Goal: Task Accomplishment & Management: Complete application form

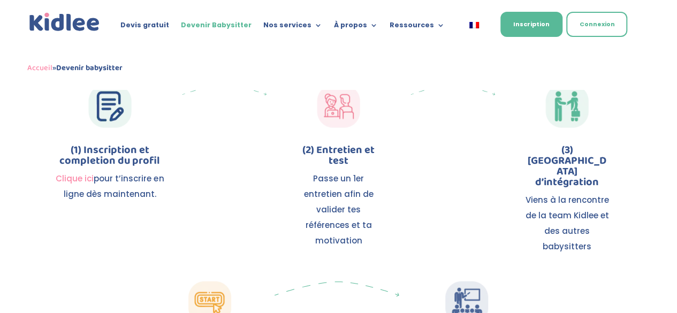
scroll to position [1123, 0]
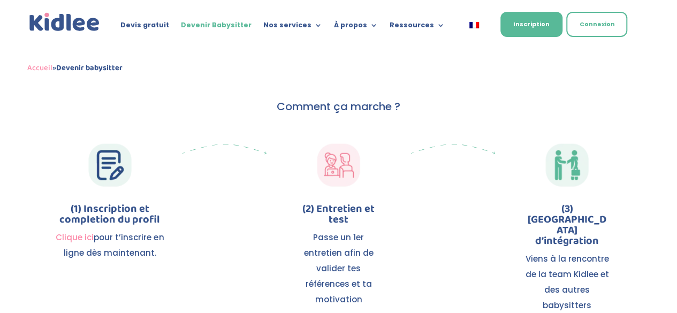
click at [81, 236] on link "Clique ici" at bounding box center [75, 237] width 38 height 11
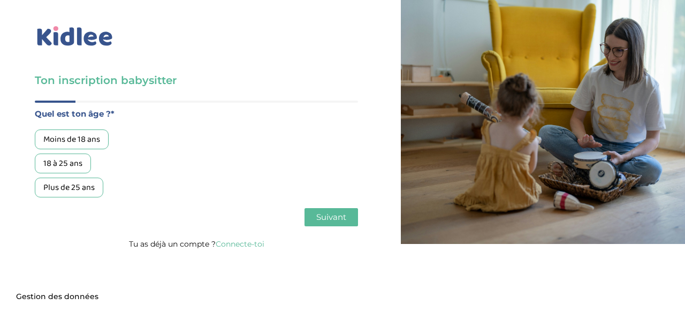
click at [94, 187] on div "Plus de 25 ans" at bounding box center [69, 188] width 68 height 20
click at [336, 222] on span "Suivant" at bounding box center [331, 217] width 30 height 10
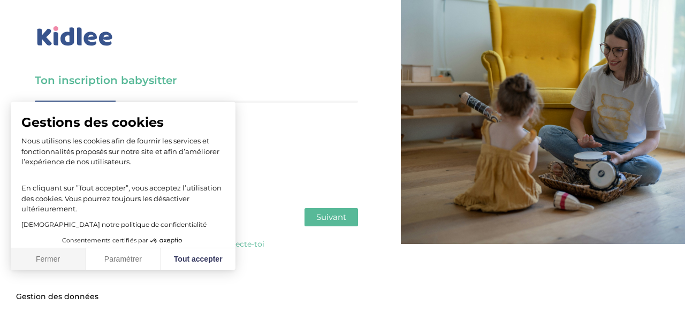
click at [70, 260] on button "Fermer" at bounding box center [48, 259] width 75 height 22
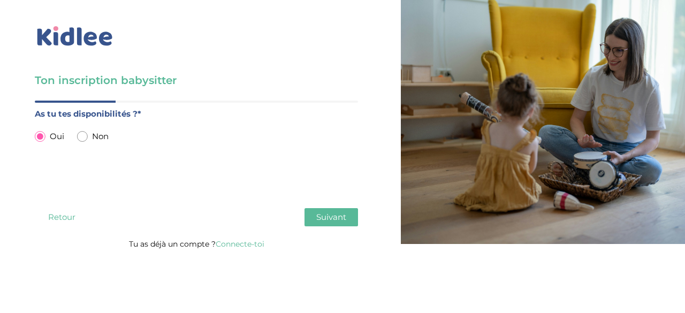
click at [190, 135] on div "Oui Non" at bounding box center [196, 136] width 323 height 14
click at [336, 220] on span "Suivant" at bounding box center [331, 217] width 30 height 10
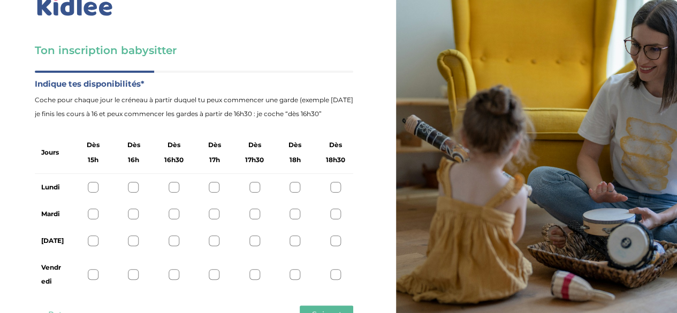
scroll to position [71, 0]
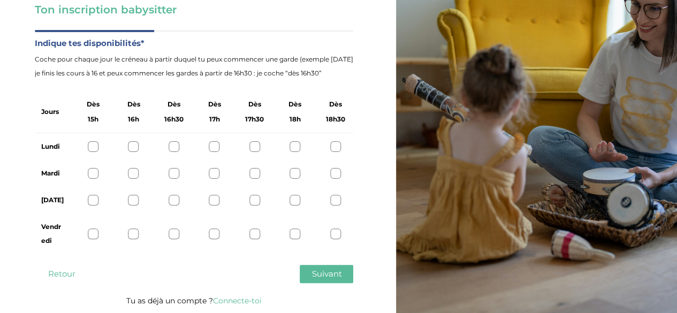
click at [93, 143] on div at bounding box center [93, 146] width 11 height 11
click at [296, 141] on div at bounding box center [294, 146] width 11 height 11
click at [291, 174] on div at bounding box center [294, 173] width 11 height 11
click at [299, 201] on div at bounding box center [294, 200] width 11 height 11
click at [294, 232] on div at bounding box center [294, 233] width 11 height 11
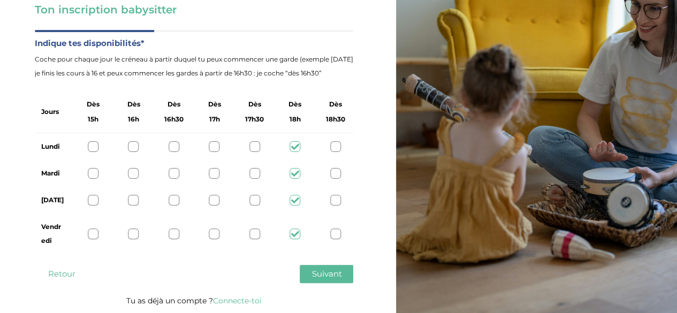
click at [94, 151] on div "Lundi" at bounding box center [194, 146] width 318 height 27
click at [94, 142] on div at bounding box center [93, 146] width 11 height 11
click at [91, 176] on div at bounding box center [93, 173] width 11 height 11
click at [97, 201] on div at bounding box center [93, 200] width 11 height 11
click at [89, 234] on div at bounding box center [93, 233] width 11 height 11
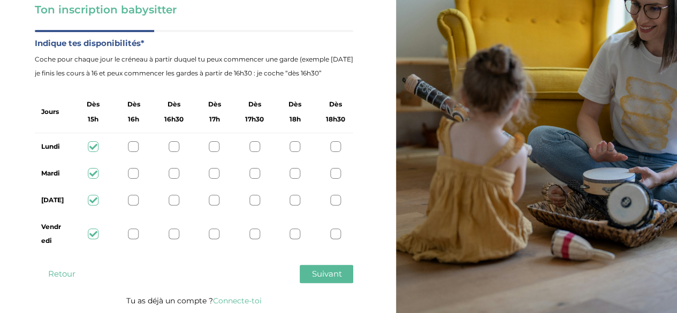
click at [322, 275] on span "Suivant" at bounding box center [326, 274] width 30 height 10
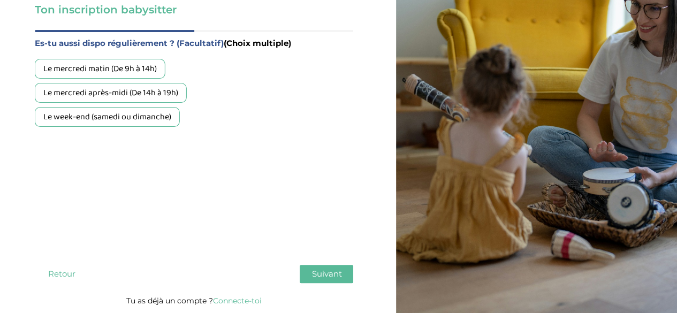
click at [66, 73] on div "Le mercredi matin (De 9h à 14h)" at bounding box center [100, 69] width 131 height 20
click at [304, 278] on button "Suivant" at bounding box center [326, 274] width 53 height 18
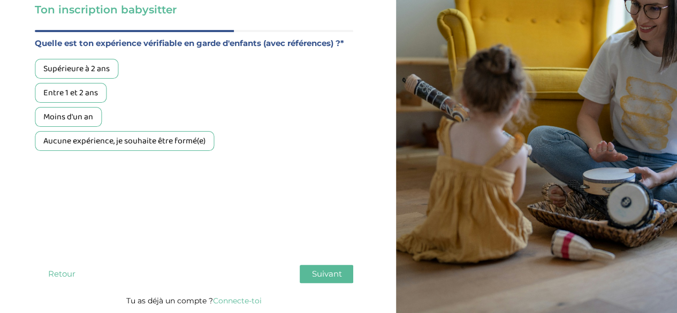
click at [85, 64] on div "Supérieure à 2 ans" at bounding box center [76, 69] width 83 height 20
click at [324, 271] on span "Suivant" at bounding box center [326, 274] width 30 height 10
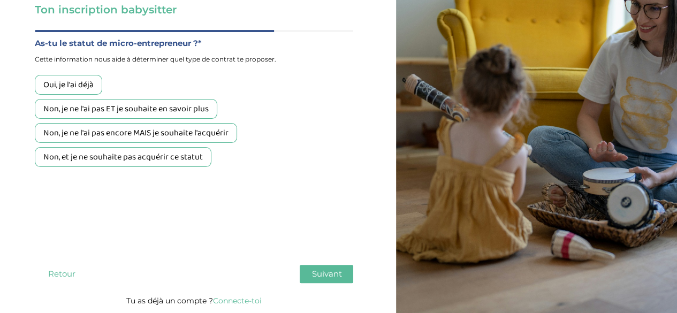
click at [118, 116] on div "Non, je ne l'ai pas ET je souhaite en savoir plus" at bounding box center [126, 109] width 182 height 20
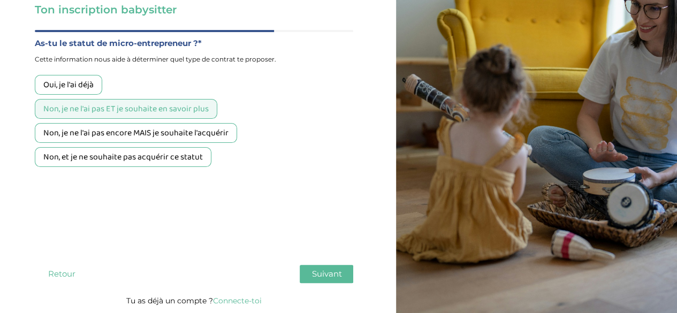
click at [342, 278] on button "Suivant" at bounding box center [326, 274] width 53 height 18
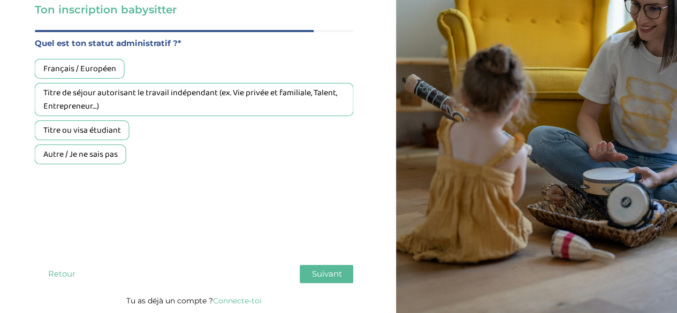
click at [86, 162] on div "Autre / Je ne sais pas" at bounding box center [80, 154] width 91 height 20
click at [339, 280] on button "Suivant" at bounding box center [326, 274] width 53 height 18
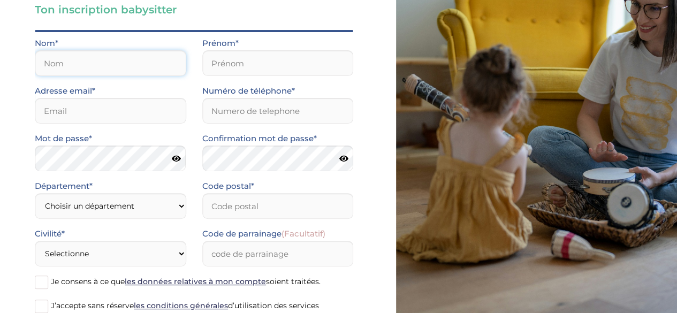
click at [148, 69] on input "text" at bounding box center [110, 63] width 151 height 26
type input "Mosquera"
type input "Katherine"
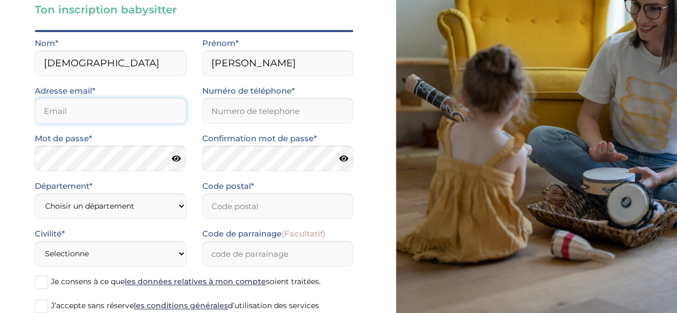
type input "kattyk932@gmail.com"
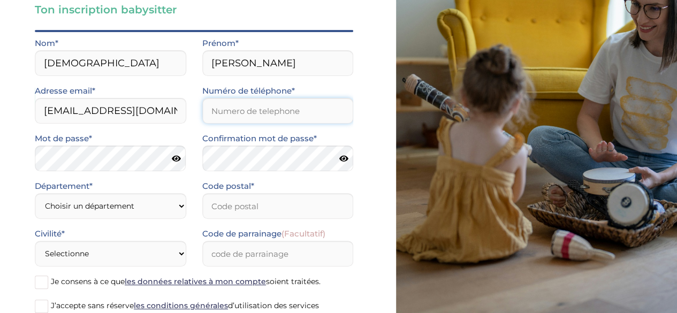
type input "0616857357"
type input "75017"
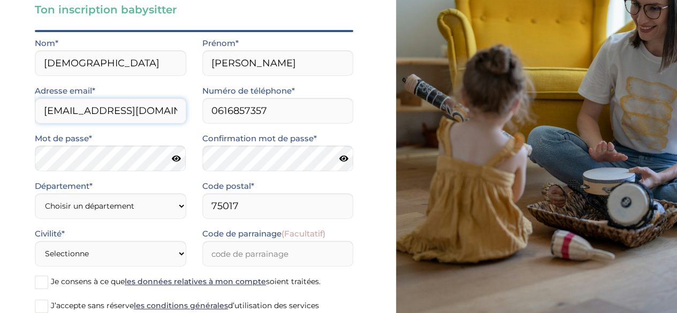
click at [153, 114] on input "kattyk932@gmail.com" at bounding box center [110, 111] width 151 height 26
type input "katherinemosquerapalma@gmail.com"
click at [173, 160] on icon at bounding box center [176, 159] width 9 height 8
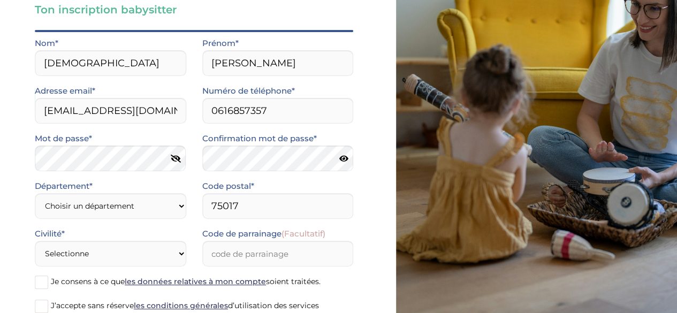
click at [341, 160] on icon at bounding box center [343, 159] width 9 height 8
click at [357, 195] on div "Ton inscription babysitter Merci de vérifier que tous les champs sont remplis a…" at bounding box center [194, 161] width 404 height 464
click at [164, 212] on select "Choisir un département Paris (75) Hauts-de-Seine (92) Yvelines (78) Val-de-Marn…" at bounding box center [110, 206] width 151 height 26
select select "94"
click at [35, 193] on select "Choisir un département Paris (75) Hauts-de-Seine (92) Yvelines (78) Val-de-Marn…" at bounding box center [110, 206] width 151 height 26
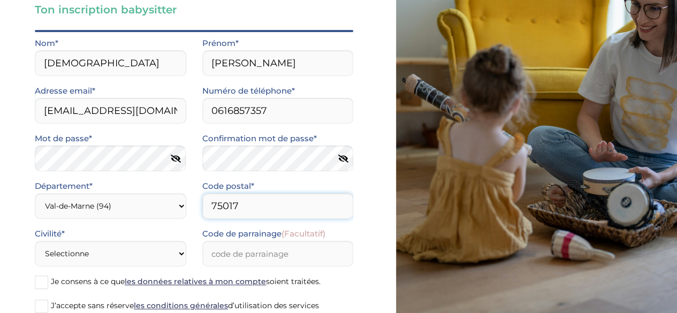
click at [240, 209] on input "75017" at bounding box center [277, 206] width 151 height 26
type input "94140"
click at [356, 219] on div "Ton inscription babysitter Merci de vérifier que tous les champs sont remplis a…" at bounding box center [194, 161] width 404 height 464
click at [183, 209] on select "Choisir un département Paris (75) Hauts-de-Seine (92) Yvelines (78) Val-de-Marn…" at bounding box center [110, 206] width 151 height 26
click at [370, 175] on div "Ton inscription babysitter Merci de vérifier que tous les champs sont remplis a…" at bounding box center [194, 161] width 404 height 464
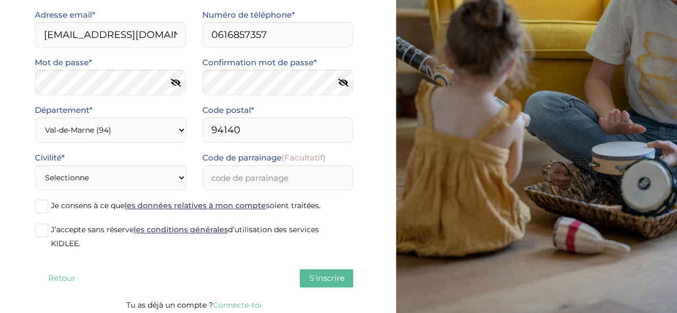
scroll to position [151, 0]
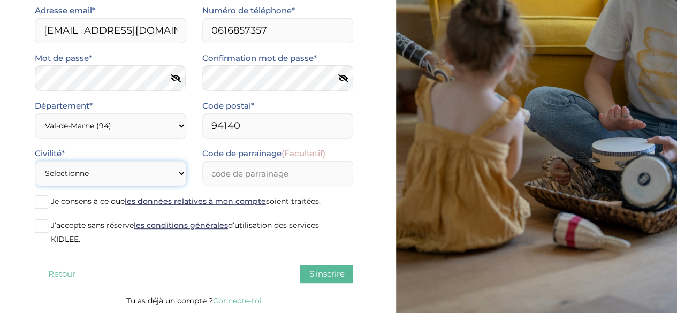
click at [176, 174] on select "Selectionne Mr Mme" at bounding box center [110, 173] width 151 height 26
select select "1"
click at [35, 160] on select "Selectionne Mr Mme" at bounding box center [110, 173] width 151 height 26
click at [350, 193] on div "Code de parrainage (Facultatif)" at bounding box center [277, 171] width 167 height 48
click at [49, 205] on label "Je consens à ce que les données relatives à mon compte soient traitées." at bounding box center [194, 202] width 318 height 16
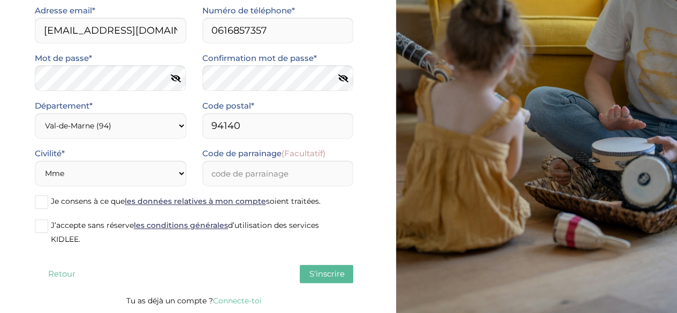
click at [0, 0] on input "Je consens à ce que les données relatives à mon compte soient traitées." at bounding box center [0, 0] width 0 height 0
click at [42, 234] on label "J’accepte sans réserve les conditions générales d’utilisation des services KIDL…" at bounding box center [194, 232] width 318 height 28
click at [0, 0] on input "J’accepte sans réserve les conditions générales d’utilisation des services KIDL…" at bounding box center [0, 0] width 0 height 0
click at [314, 273] on span "S'inscrire" at bounding box center [326, 274] width 35 height 10
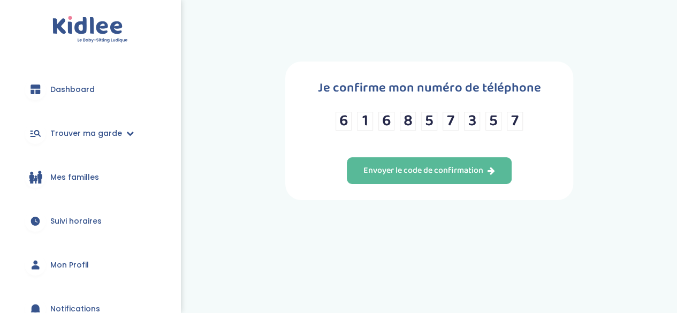
click at [375, 173] on div "Envoyer le code de confirmation" at bounding box center [429, 171] width 132 height 12
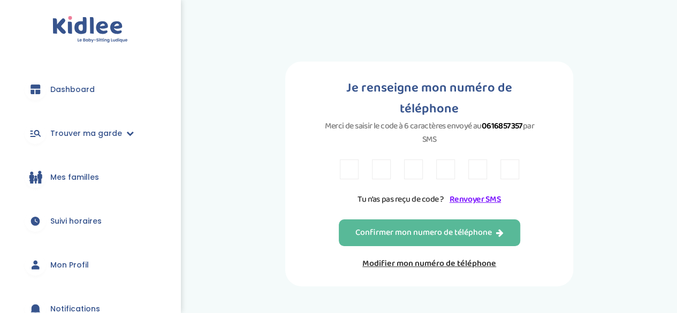
click at [347, 159] on input "text" at bounding box center [349, 169] width 19 height 20
type input "e"
type input "r"
type input "E"
type input "R"
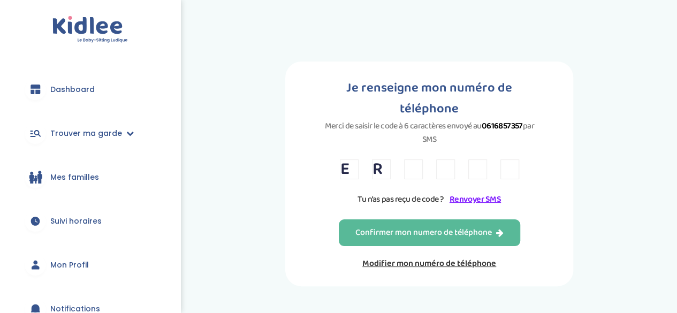
type input "4"
type input "5"
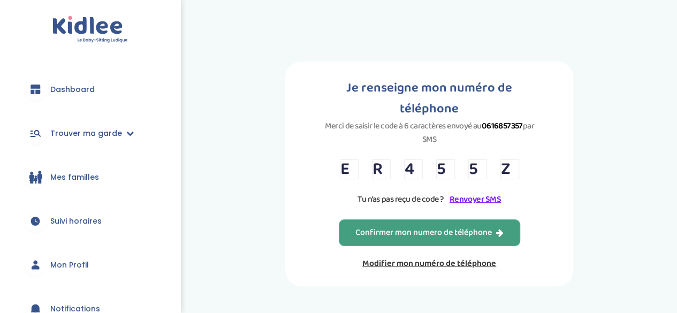
type input "Z"
click at [509, 219] on button "Confirmer mon numero de téléphone" at bounding box center [429, 232] width 181 height 27
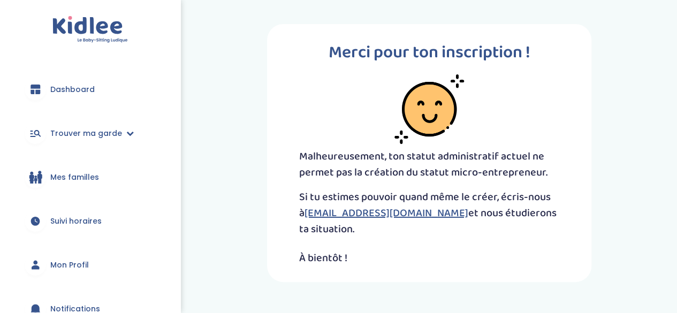
drag, startPoint x: 543, startPoint y: 173, endPoint x: 421, endPoint y: 175, distance: 121.4
click at [421, 175] on p "Malheureusement, ton statut administratif actuel ne permet pas la création du s…" at bounding box center [429, 164] width 260 height 32
copy p "statut micro-entrepreneur"
